Goal: Task Accomplishment & Management: Manage account settings

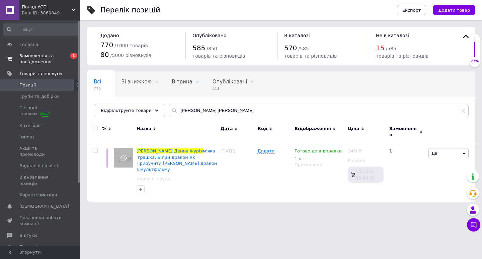
click at [44, 57] on span "Замовлення та повідомлення" at bounding box center [40, 59] width 43 height 12
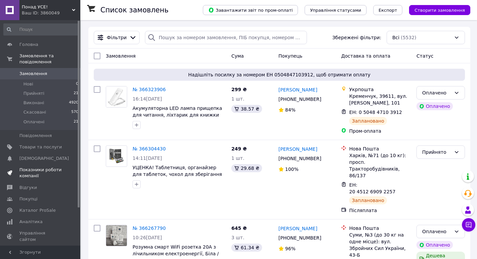
click at [46, 167] on span "Показники роботи компанії" at bounding box center [40, 173] width 43 height 12
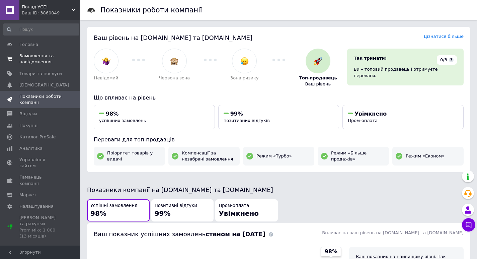
click at [30, 60] on span "Замовлення та повідомлення" at bounding box center [40, 59] width 43 height 12
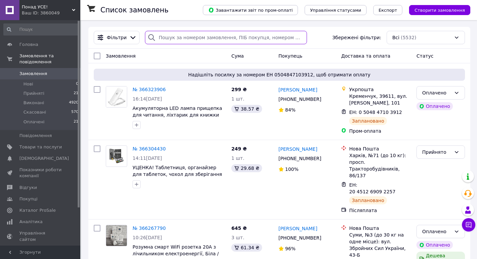
click at [195, 36] on input "search" at bounding box center [226, 37] width 162 height 13
paste input "Наушники XT-53"
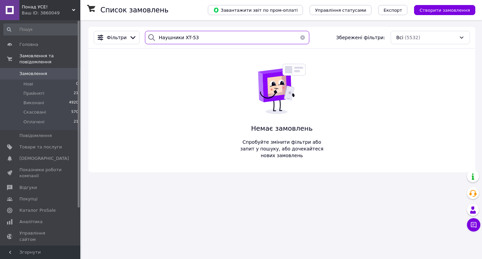
drag, startPoint x: 179, startPoint y: 37, endPoint x: 138, endPoint y: 38, distance: 40.2
click at [138, 38] on div "Фільтри Наушники XT-53 Збережені фільтри: Всі (5532)" at bounding box center [282, 37] width 382 height 13
type input "XT-53"
click at [176, 38] on input "XT-53" at bounding box center [227, 37] width 165 height 13
click at [166, 38] on input "XT-53" at bounding box center [227, 37] width 165 height 13
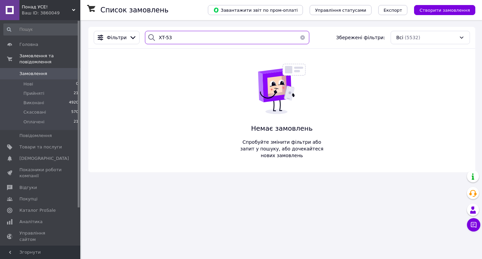
click at [166, 38] on input "XT-53" at bounding box center [227, 37] width 165 height 13
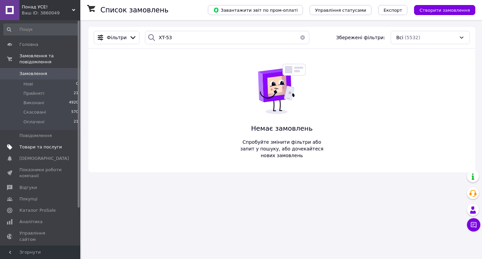
click at [47, 144] on span "Товари та послуги" at bounding box center [40, 147] width 43 height 6
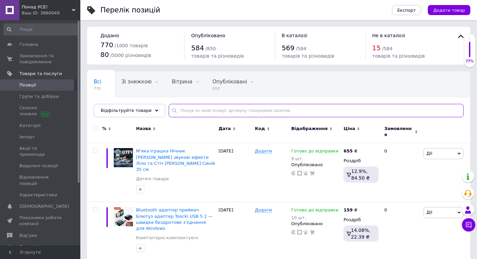
click at [228, 109] on input "text" at bounding box center [316, 110] width 295 height 13
paste input "Наушники XT-53"
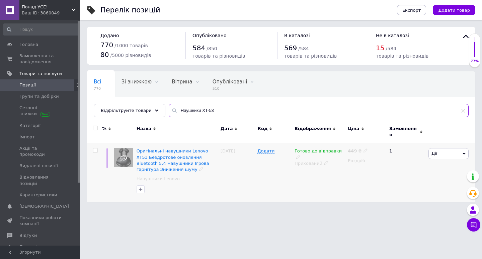
type input "Наушники XT-53"
click at [324, 161] on use at bounding box center [326, 163] width 4 height 4
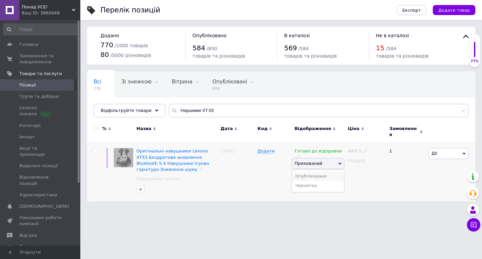
click at [317, 172] on li "Опубліковано" at bounding box center [318, 176] width 52 height 9
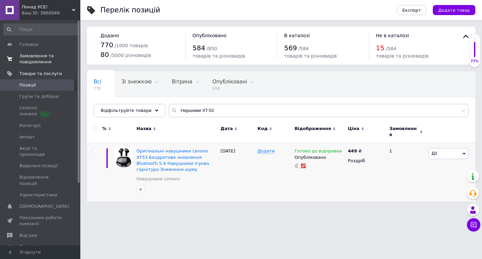
click at [27, 53] on link "Замовлення та повідомлення 0 0" at bounding box center [41, 58] width 82 height 17
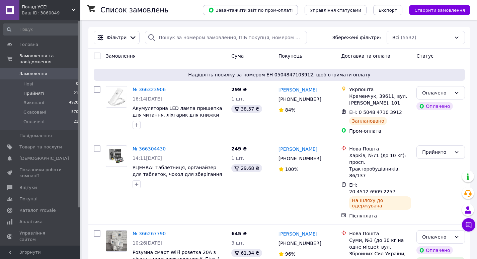
click at [28, 89] on li "Прийняті 21" at bounding box center [41, 93] width 82 height 9
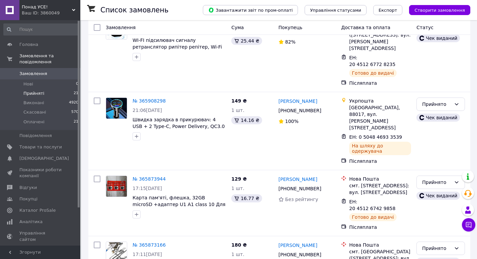
scroll to position [881, 0]
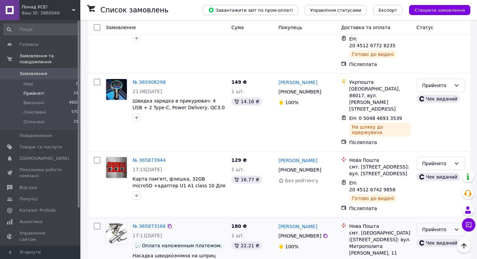
click at [421, 223] on div "Прийнято" at bounding box center [441, 229] width 49 height 13
click at [423, 62] on li "Виконано" at bounding box center [441, 62] width 48 height 12
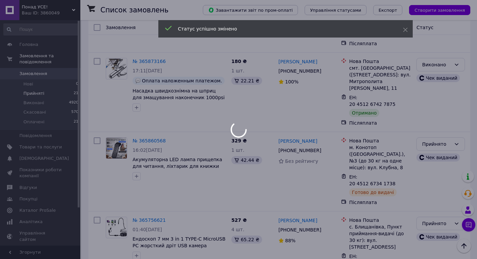
scroll to position [1049, 0]
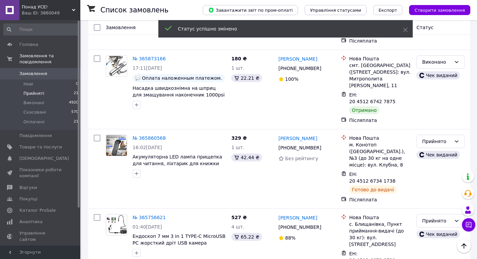
drag, startPoint x: 425, startPoint y: 78, endPoint x: 429, endPoint y: 74, distance: 5.7
click at [432, 90] on li "Виконано" at bounding box center [441, 92] width 48 height 12
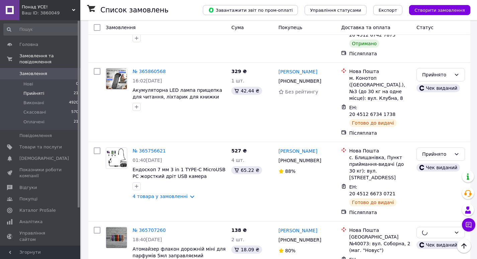
scroll to position [1116, 0]
click at [425, 158] on li "Виконано" at bounding box center [441, 157] width 48 height 12
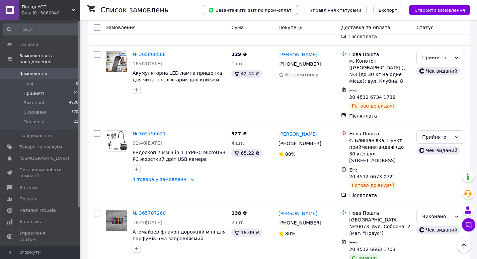
scroll to position [1142, 0]
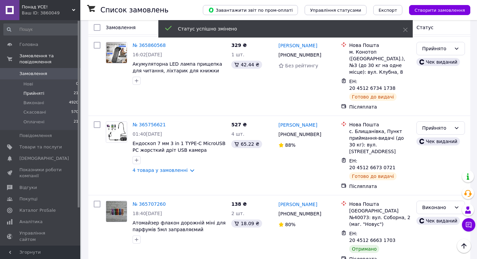
click at [427, 186] on li "Виконано" at bounding box center [441, 186] width 48 height 12
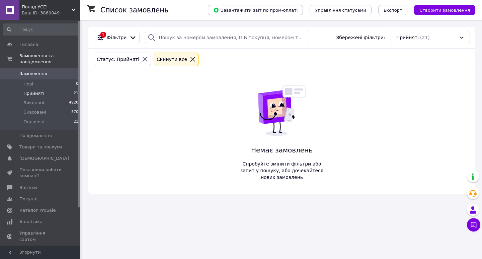
click at [48, 71] on span "Замовлення" at bounding box center [40, 74] width 43 height 6
